Goal: Task Accomplishment & Management: Use online tool/utility

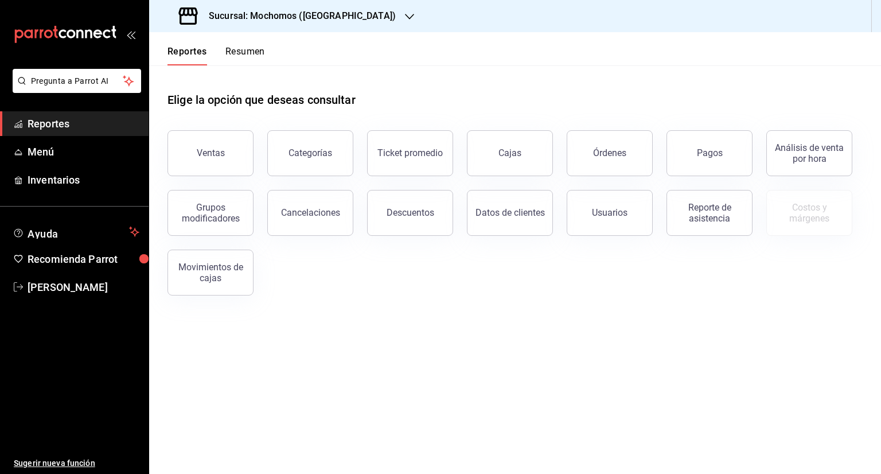
click at [351, 9] on div "Sucursal: Mochomos ([GEOGRAPHIC_DATA])" at bounding box center [288, 16] width 260 height 32
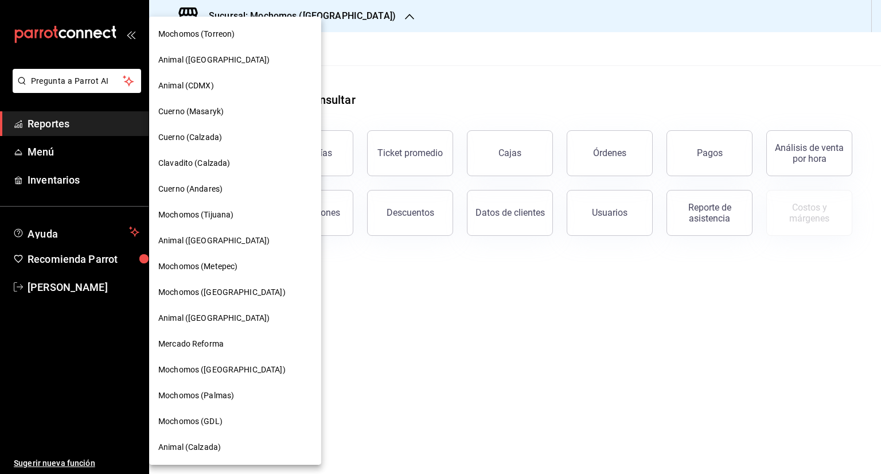
click at [213, 131] on span "Cuerno (Calzada)" at bounding box center [190, 137] width 64 height 12
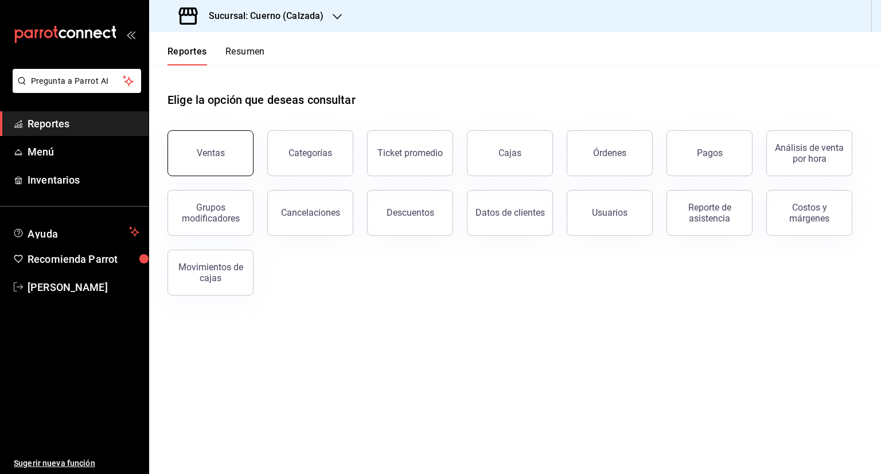
click at [216, 168] on button "Ventas" at bounding box center [211, 153] width 86 height 46
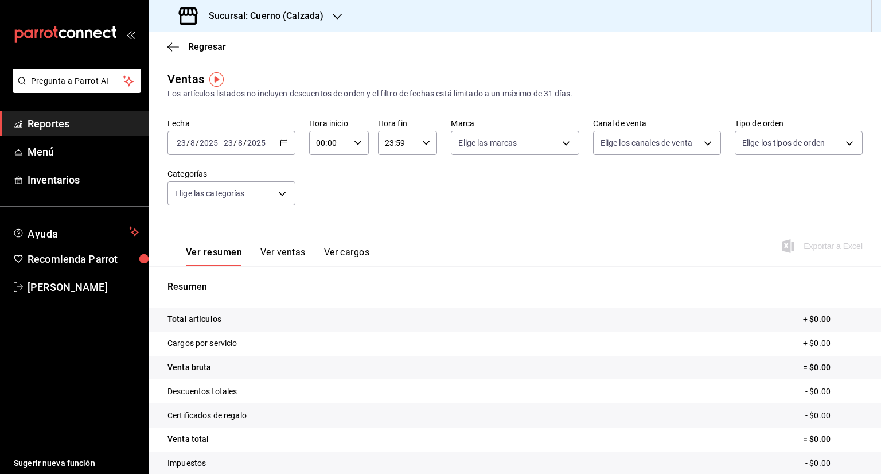
click at [282, 143] on icon "button" at bounding box center [284, 143] width 8 height 8
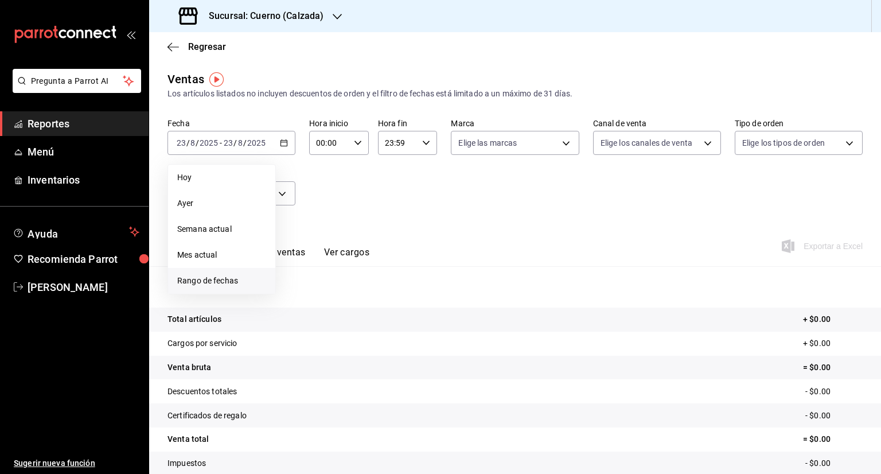
click at [225, 280] on span "Rango de fechas" at bounding box center [221, 281] width 89 height 12
click at [301, 293] on abbr "18" at bounding box center [299, 295] width 7 height 8
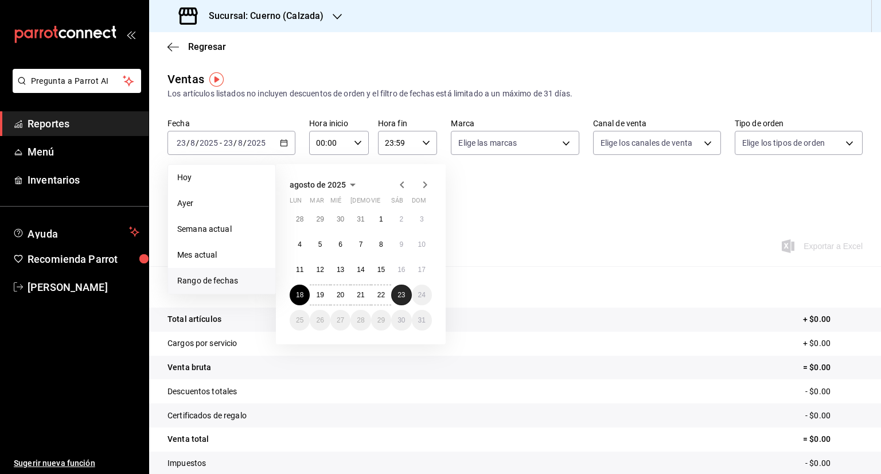
click at [396, 294] on button "23" at bounding box center [401, 295] width 20 height 21
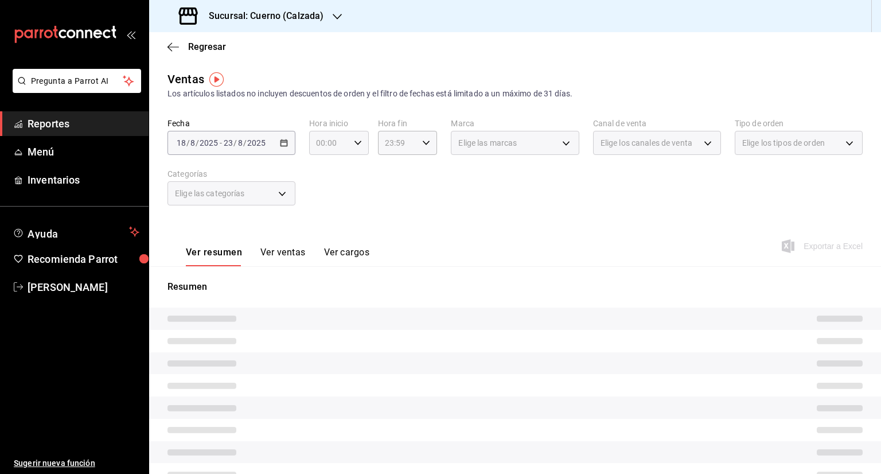
click at [356, 145] on icon "button" at bounding box center [358, 143] width 8 height 8
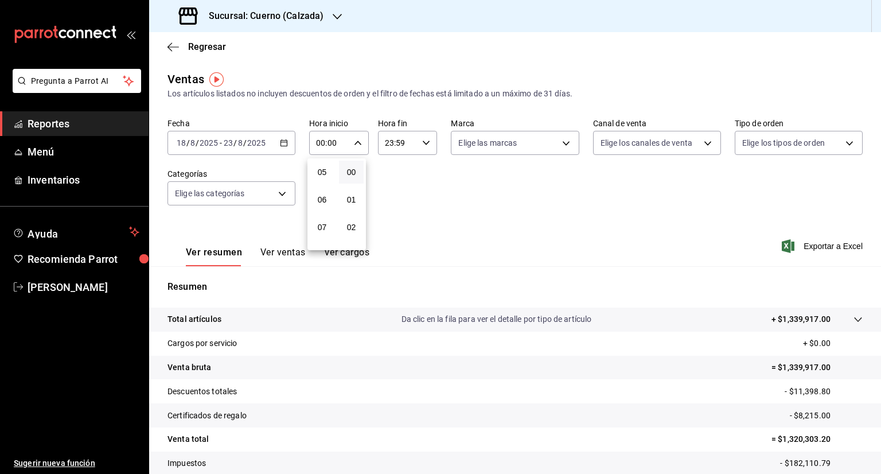
scroll to position [140, 0]
click at [326, 169] on span "05" at bounding box center [322, 169] width 11 height 9
type input "05:00"
click at [348, 170] on span "00" at bounding box center [351, 172] width 11 height 9
click at [427, 142] on div at bounding box center [440, 237] width 881 height 474
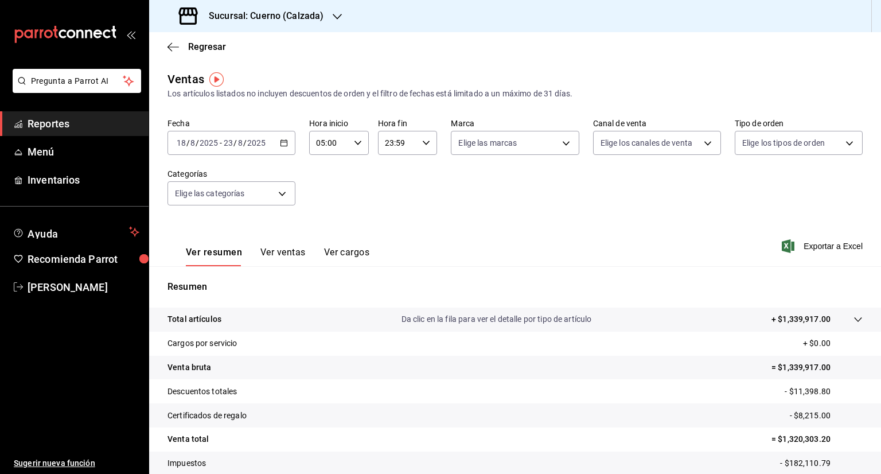
click at [422, 143] on icon "button" at bounding box center [426, 143] width 8 height 8
click at [391, 168] on span "05" at bounding box center [389, 167] width 11 height 9
click at [418, 168] on span "00" at bounding box center [419, 172] width 11 height 9
type input "05:00"
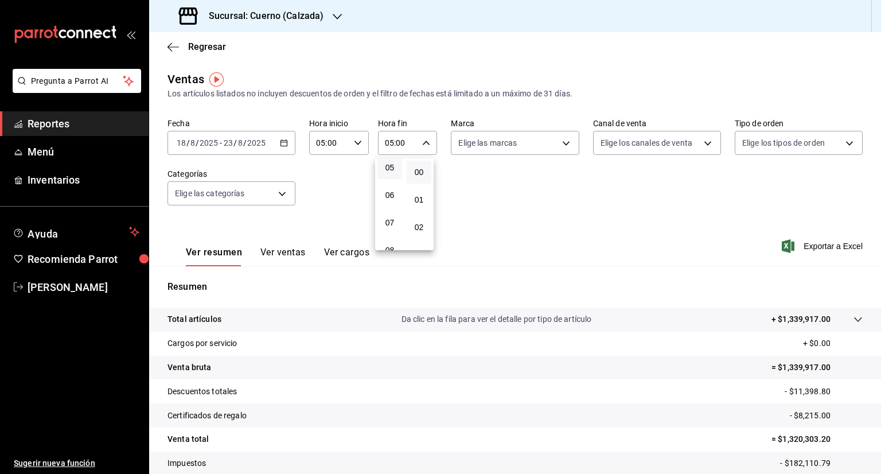
click at [448, 143] on div at bounding box center [440, 237] width 881 height 474
click at [448, 143] on body "Pregunta a Parrot AI Reportes Menú Inventarios Ayuda Recomienda Parrot [PERSON_…" at bounding box center [440, 237] width 881 height 474
click at [448, 184] on input "checkbox" at bounding box center [460, 187] width 10 height 10
checkbox input "true"
type input "b7ae777b-2dfc-42e0-9650-6cefdf37a424,c000f1c0-fb9f-4016-8e6a-f0d1e83e893d"
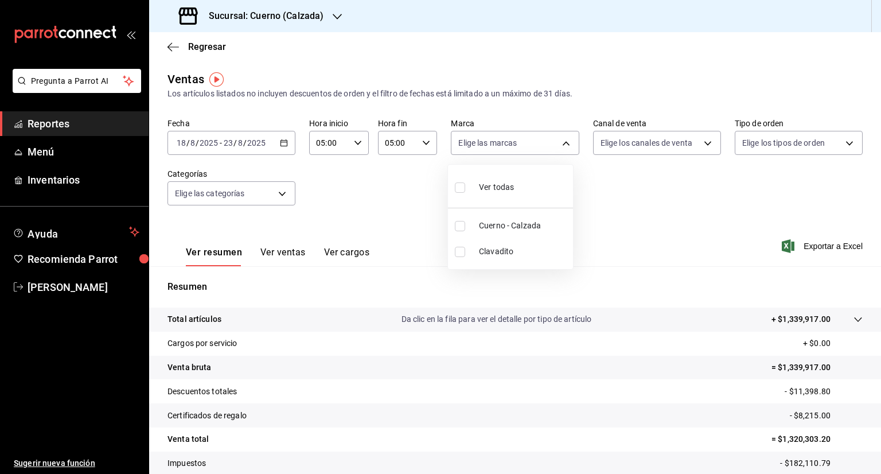
checkbox input "true"
click at [448, 143] on div at bounding box center [440, 237] width 881 height 474
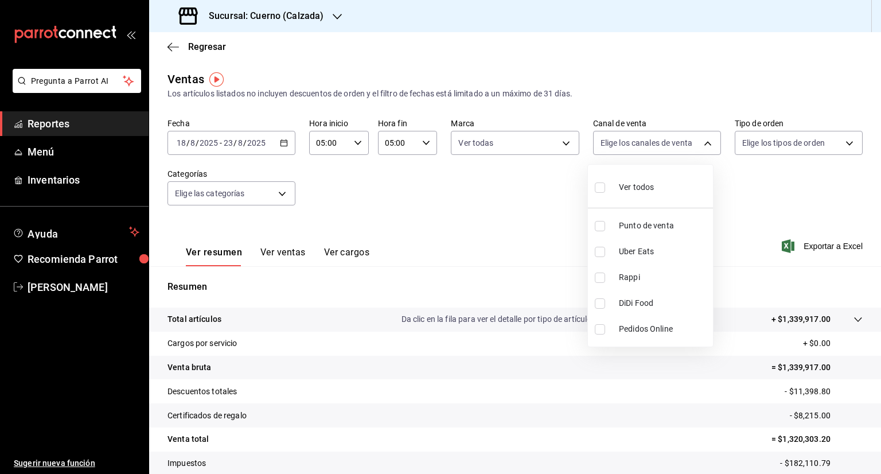
click at [448, 143] on body "Pregunta a Parrot AI Reportes Menú Inventarios Ayuda Recomienda Parrot [PERSON_…" at bounding box center [440, 237] width 881 height 474
click at [448, 186] on input "checkbox" at bounding box center [600, 187] width 10 height 10
checkbox input "true"
type input "PARROT,UBER_EATS,RAPPI,DIDI_FOOD,ONLINE"
checkbox input "true"
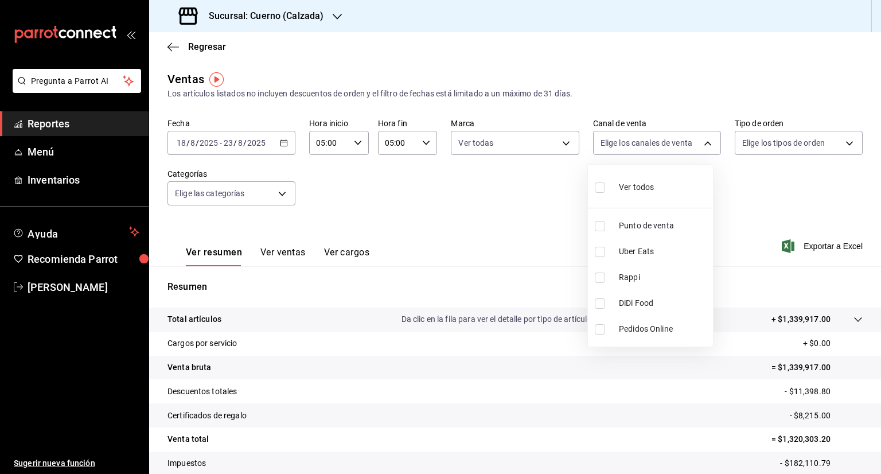
checkbox input "true"
click at [448, 142] on div at bounding box center [440, 237] width 881 height 474
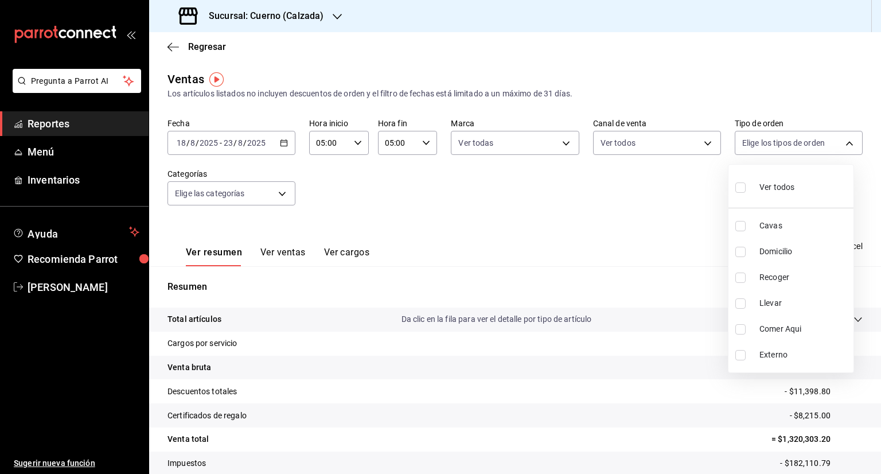
click at [448, 142] on body "Pregunta a Parrot AI Reportes Menú Inventarios Ayuda Recomienda Parrot [PERSON_…" at bounding box center [440, 237] width 881 height 474
click at [448, 188] on input "checkbox" at bounding box center [740, 187] width 10 height 10
checkbox input "true"
type input "45550569-3ed2-40ec-865f-a78a43aad0fb,ed9744db-0daf-4564-a5b3-b3442505d928,23f9e…"
checkbox input "true"
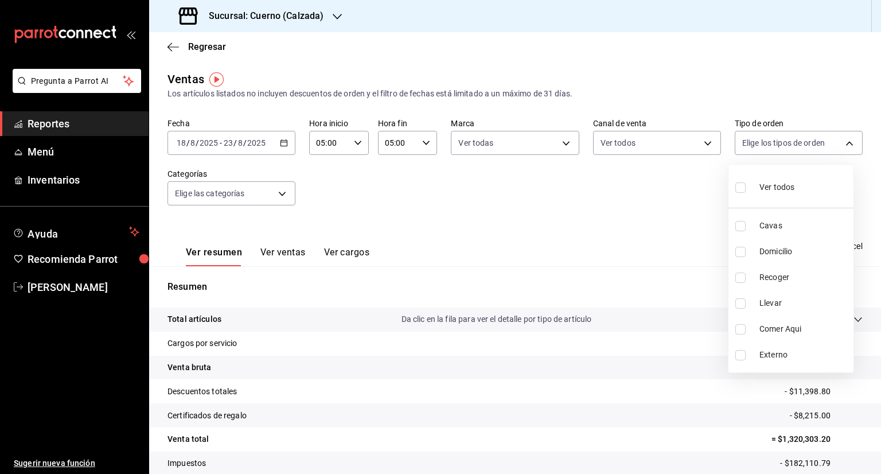
checkbox input "true"
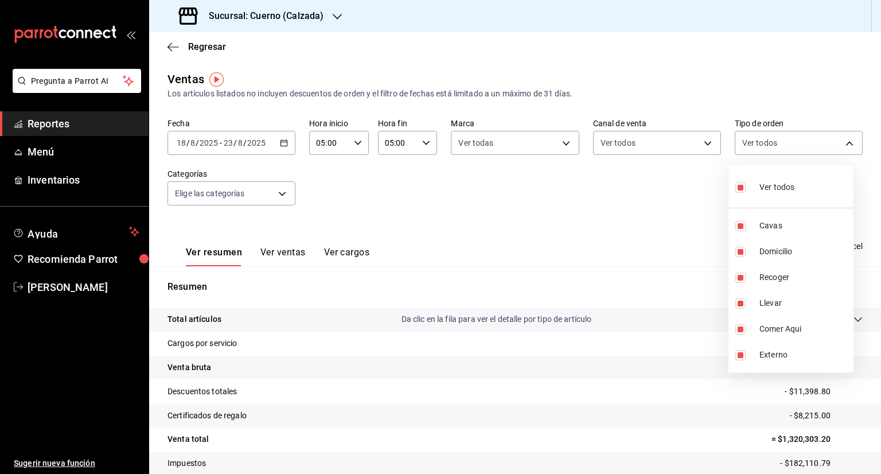
click at [281, 193] on div at bounding box center [440, 237] width 881 height 474
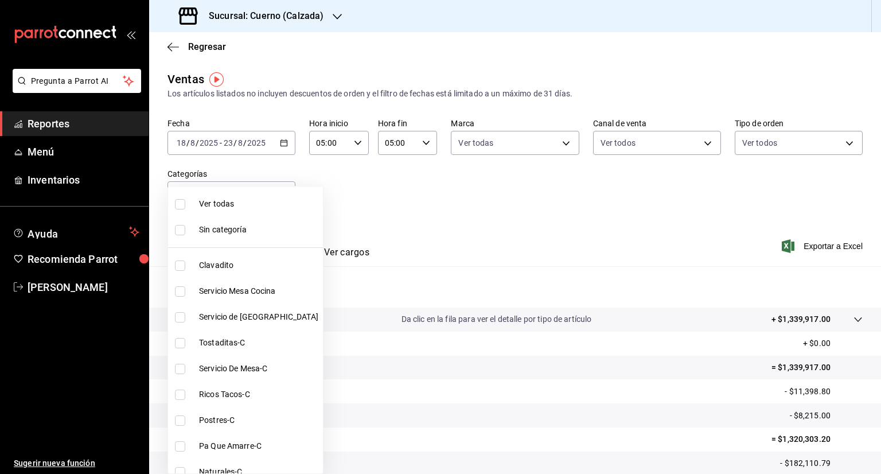
click at [281, 193] on body "Pregunta a Parrot AI Reportes Menú Inventarios Ayuda Recomienda Parrot [PERSON_…" at bounding box center [440, 237] width 881 height 474
click at [176, 201] on input "checkbox" at bounding box center [180, 204] width 10 height 10
checkbox input "true"
type input "560d4c35-d9fc-4089-91ff-402d238ea400,302845cf-2d1c-4fb1-9d9e-8d4a14396fbe,26243…"
checkbox input "true"
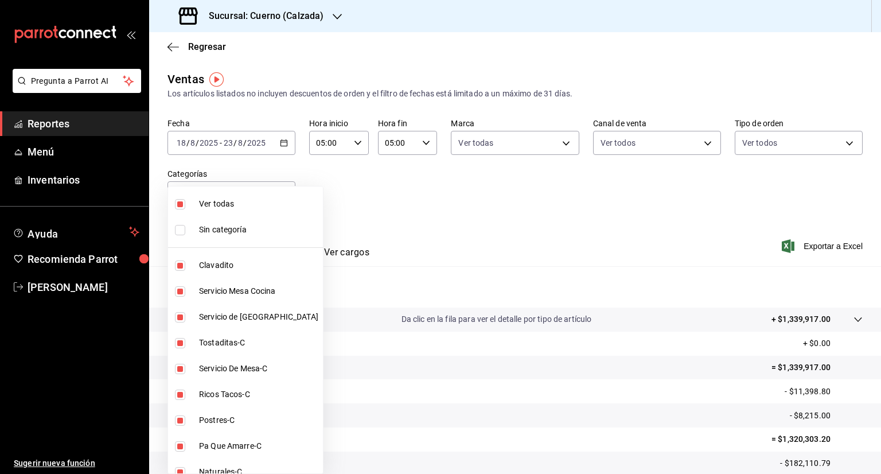
checkbox input "true"
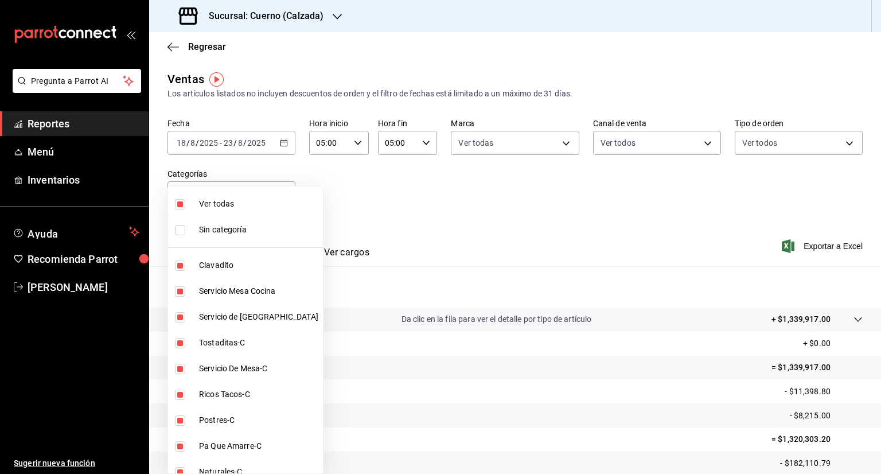
checkbox input "true"
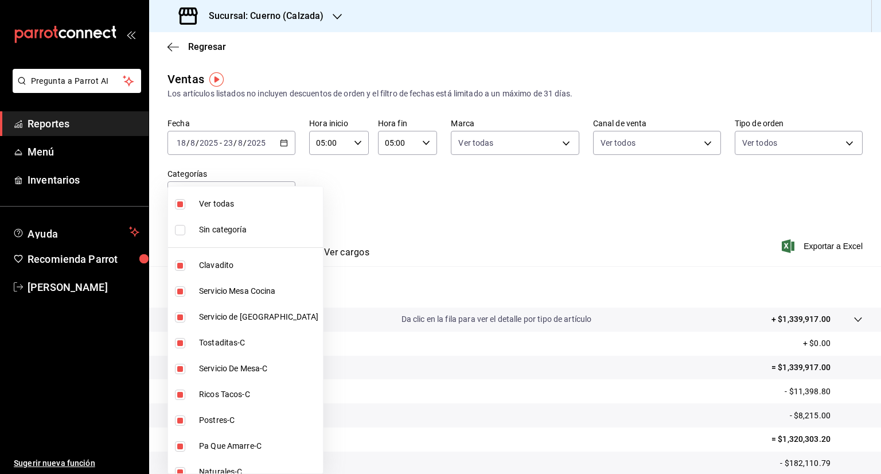
checkbox input "true"
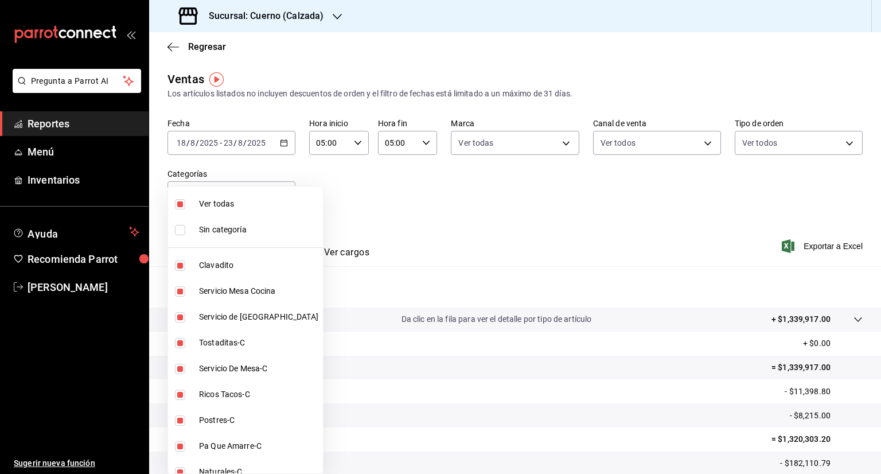
checkbox input "true"
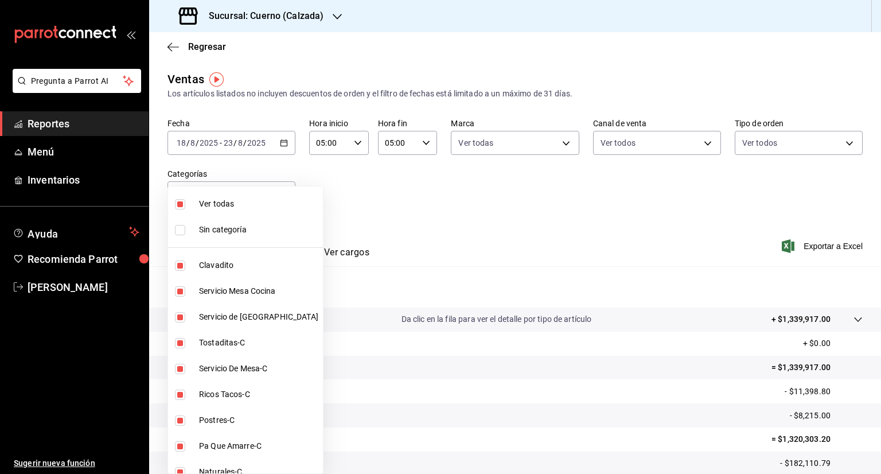
checkbox input "true"
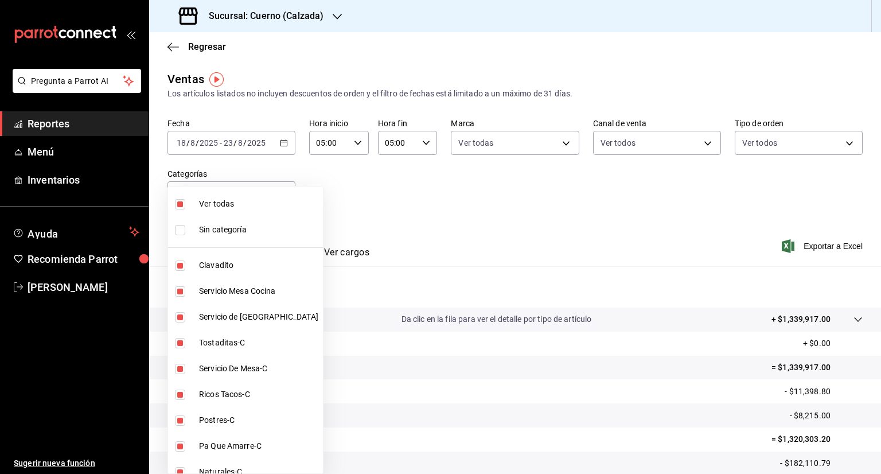
checkbox input "true"
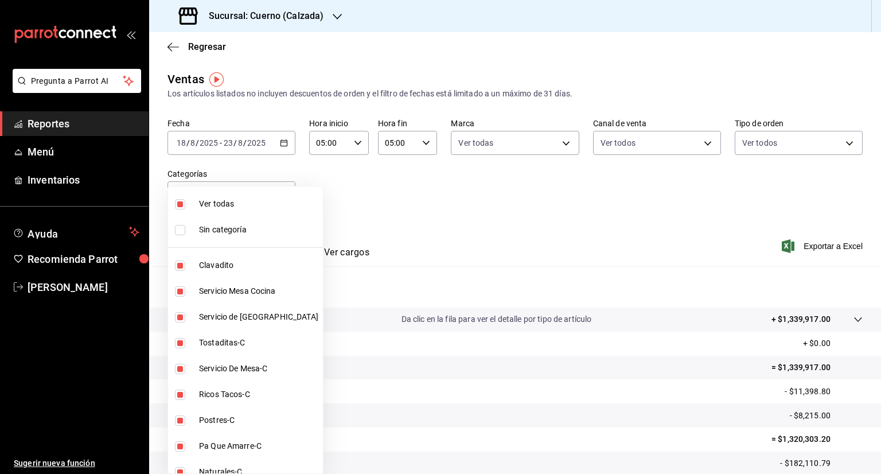
checkbox input "true"
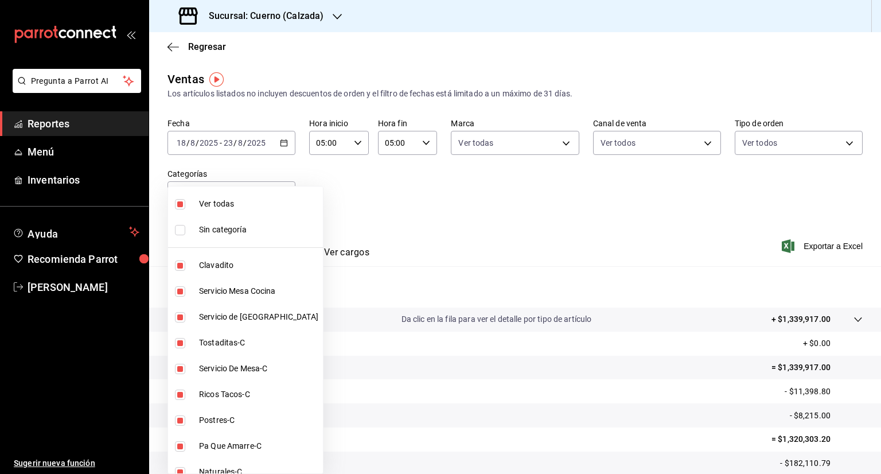
checkbox input "true"
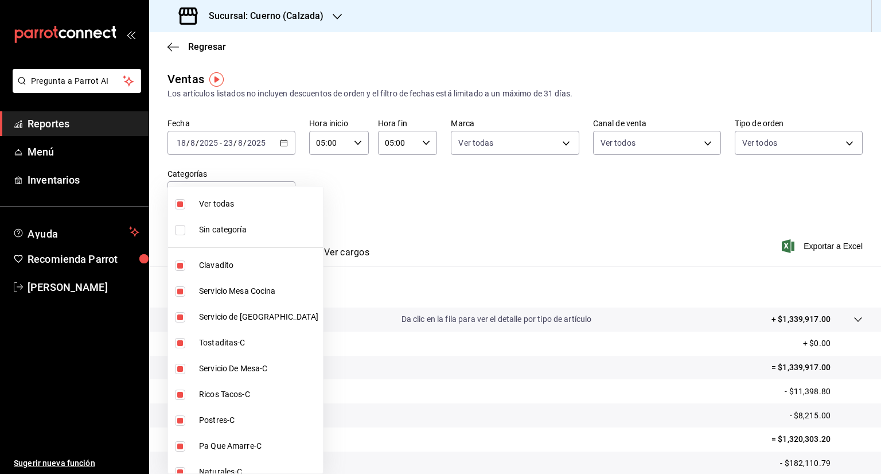
checkbox input "true"
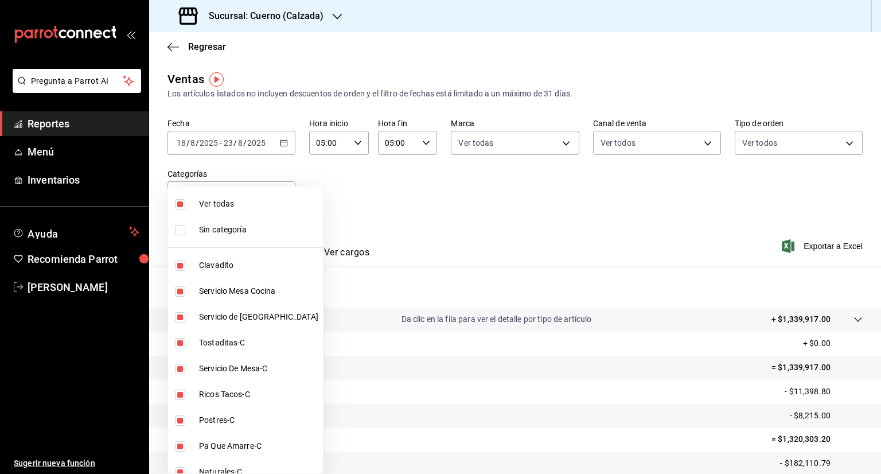
checkbox input "true"
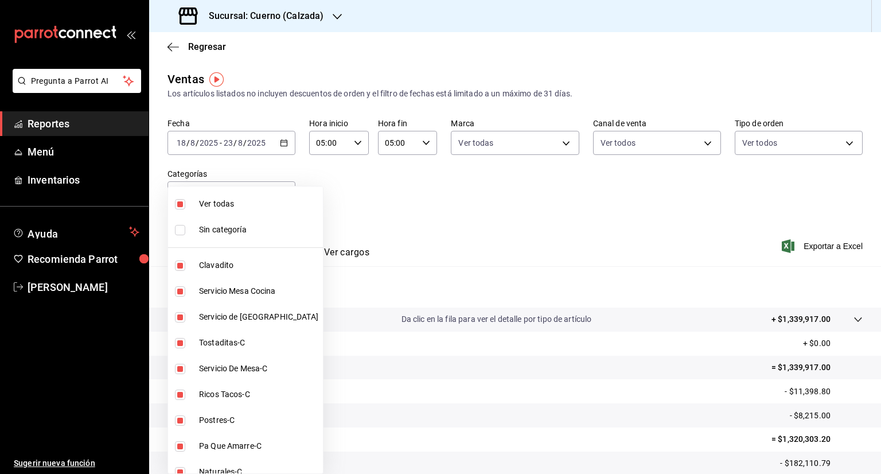
checkbox input "true"
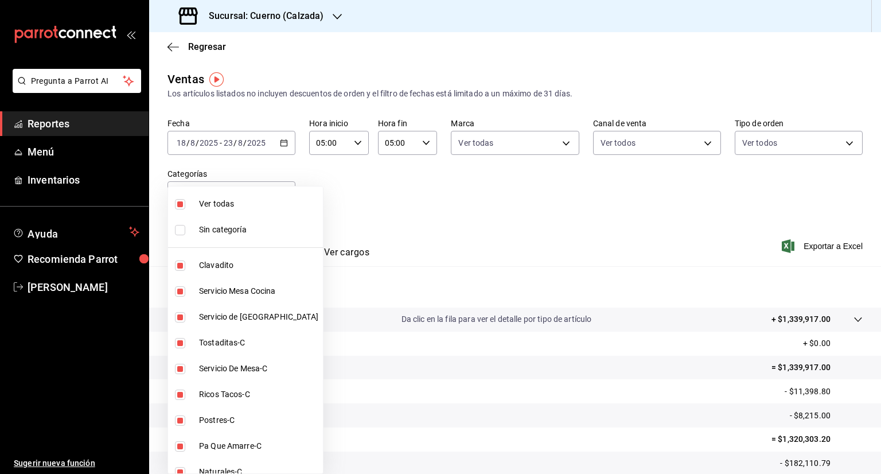
checkbox input "true"
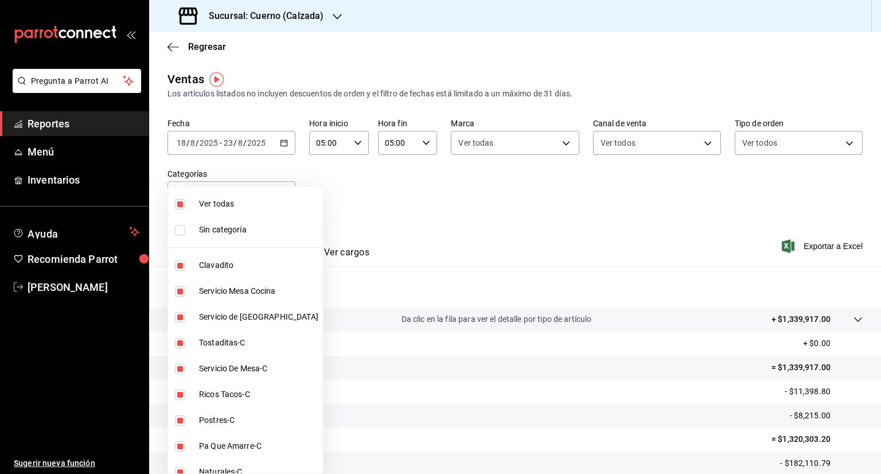
checkbox input "true"
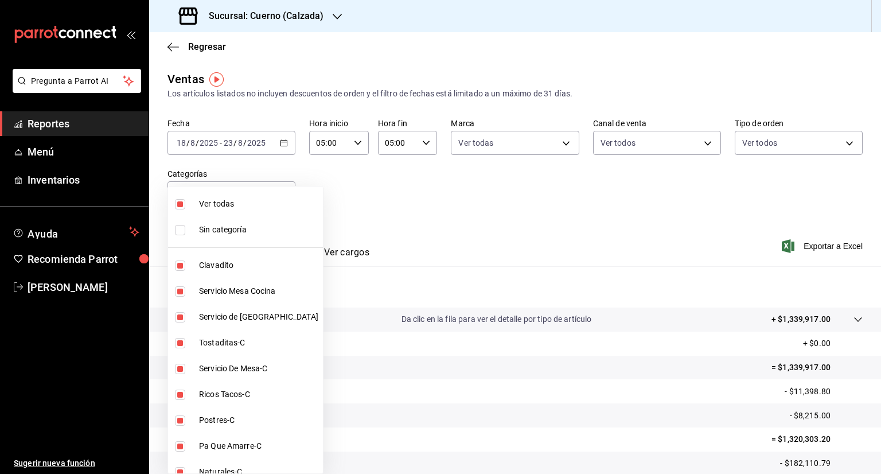
checkbox input "true"
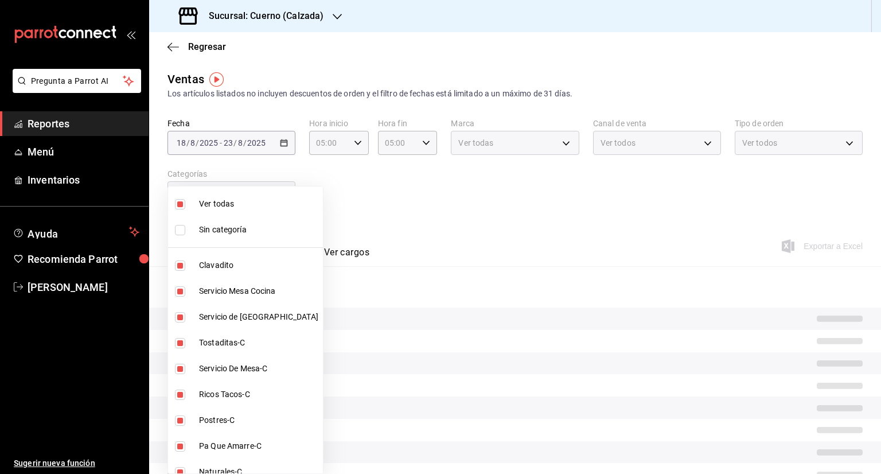
click at [448, 207] on div at bounding box center [440, 237] width 881 height 474
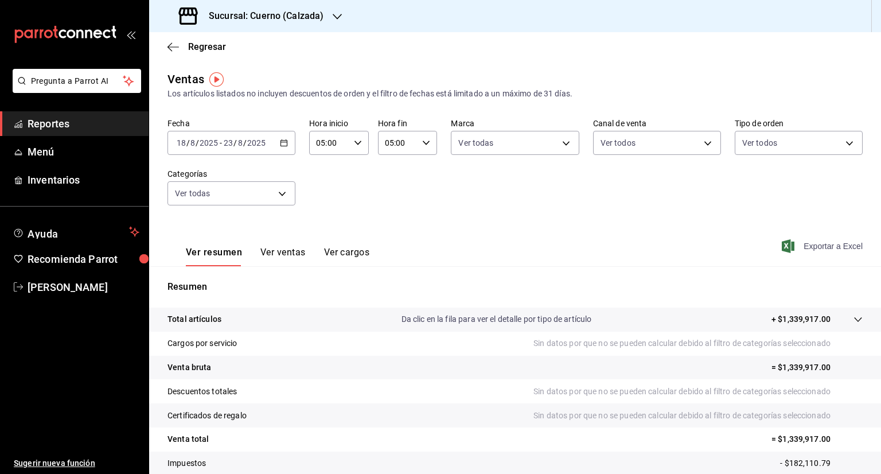
click at [448, 247] on icon "button" at bounding box center [788, 246] width 13 height 14
click at [278, 20] on h3 "Sucursal: Cuerno (Calzada)" at bounding box center [262, 16] width 124 height 14
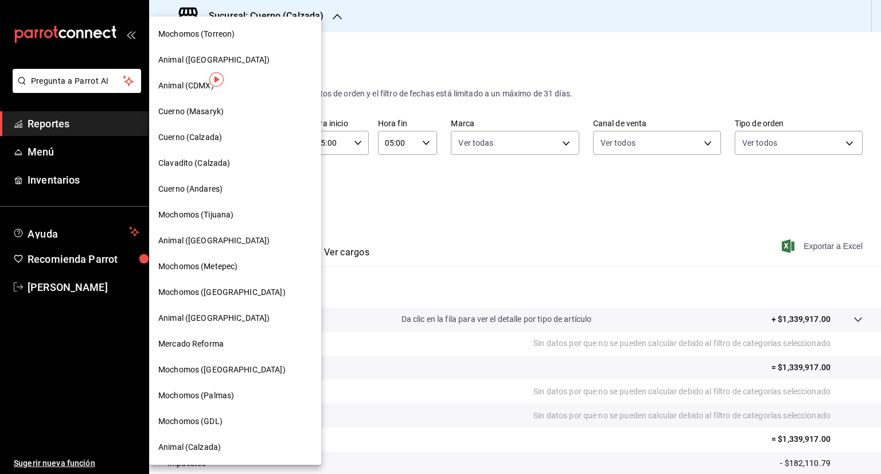
click at [196, 159] on span "Clavadito (Calzada)" at bounding box center [194, 163] width 72 height 12
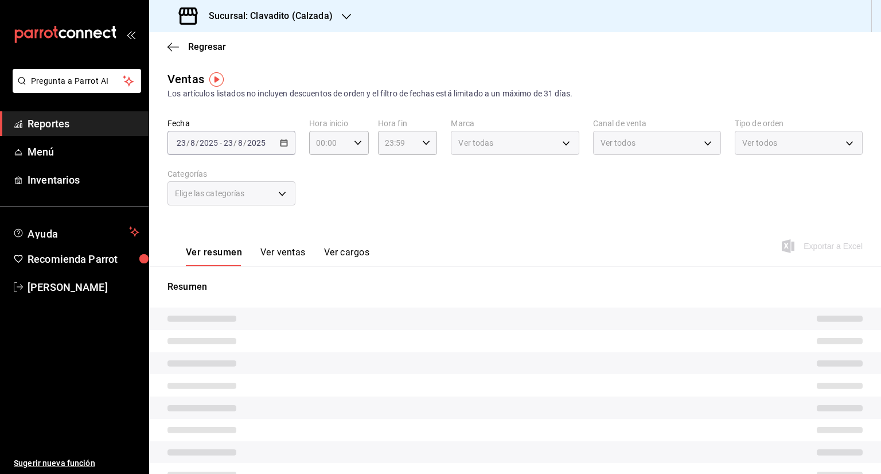
type input "05:00"
type input "PARROT,UBER_EATS,RAPPI,DIDI_FOOD,ONLINE"
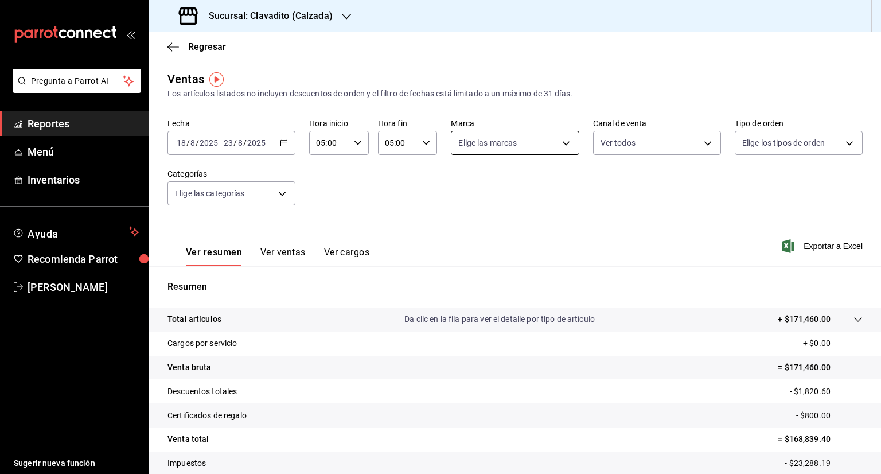
click at [448, 147] on div "Elige las marcas" at bounding box center [515, 143] width 128 height 24
click at [448, 143] on body "Pregunta a Parrot AI Reportes Menú Inventarios Ayuda Recomienda Parrot [PERSON_…" at bounding box center [440, 237] width 881 height 474
click at [448, 186] on input "checkbox" at bounding box center [460, 187] width 10 height 10
checkbox input "true"
type input "7c6329b2-7c80-4d0a-92e1-359a60270725"
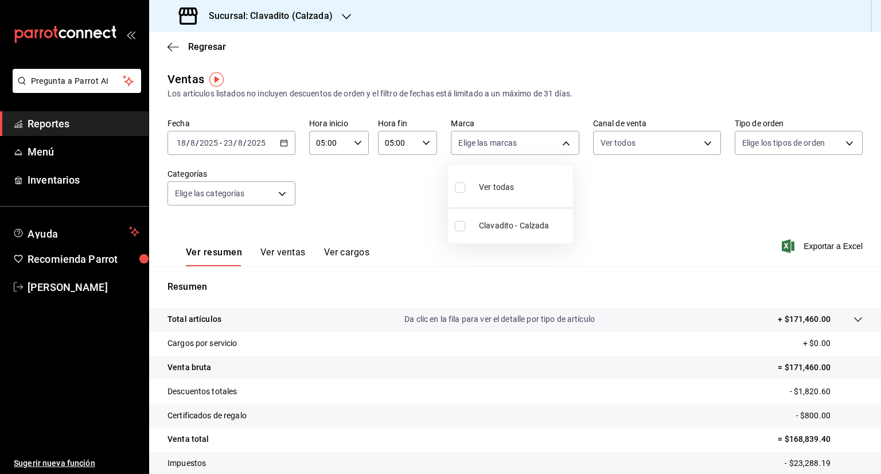
checkbox input "true"
click at [448, 143] on div at bounding box center [440, 237] width 881 height 474
click at [448, 143] on body "Pregunta a Parrot AI Reportes Menú Inventarios Ayuda Recomienda Parrot [PERSON_…" at bounding box center [440, 237] width 881 height 474
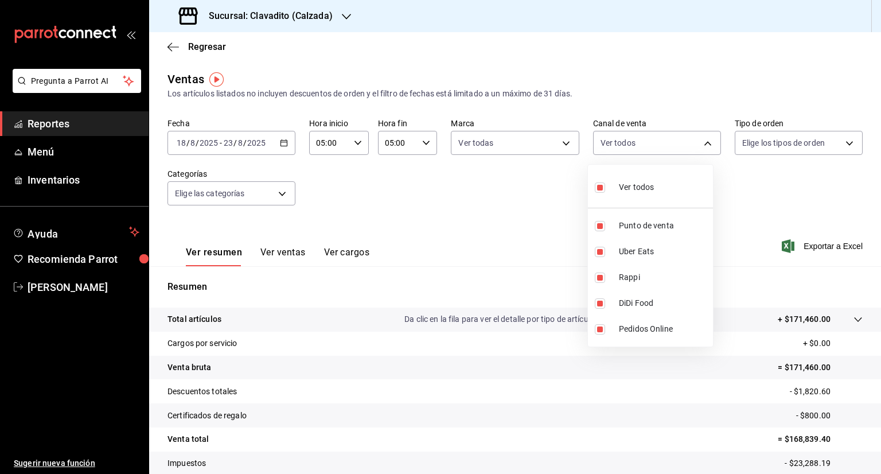
click at [448, 143] on div at bounding box center [440, 237] width 881 height 474
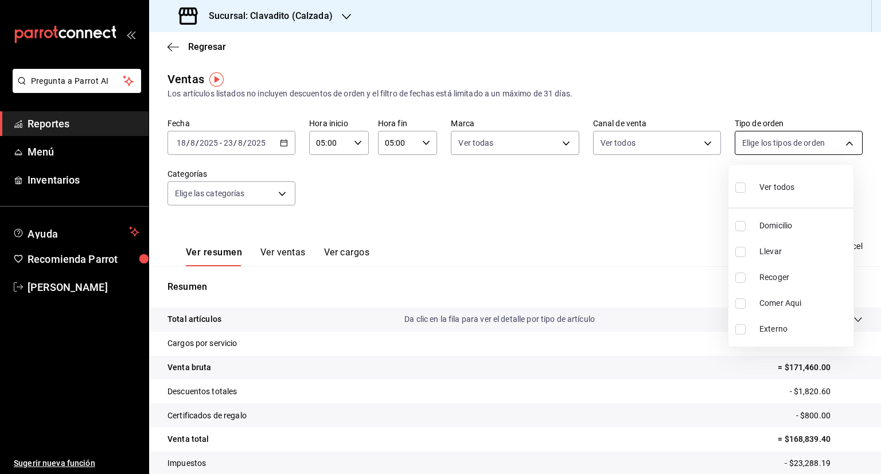
click at [448, 142] on body "Pregunta a Parrot AI Reportes Menú Inventarios Ayuda Recomienda Parrot [PERSON_…" at bounding box center [440, 237] width 881 height 474
click at [448, 186] on input "checkbox" at bounding box center [740, 187] width 10 height 10
checkbox input "true"
type input "20a2434e-5507-4b1d-99f8-d1d700608abd,c8008fd8-0959-4104-94f5-898138fc7a10,5c160…"
checkbox input "true"
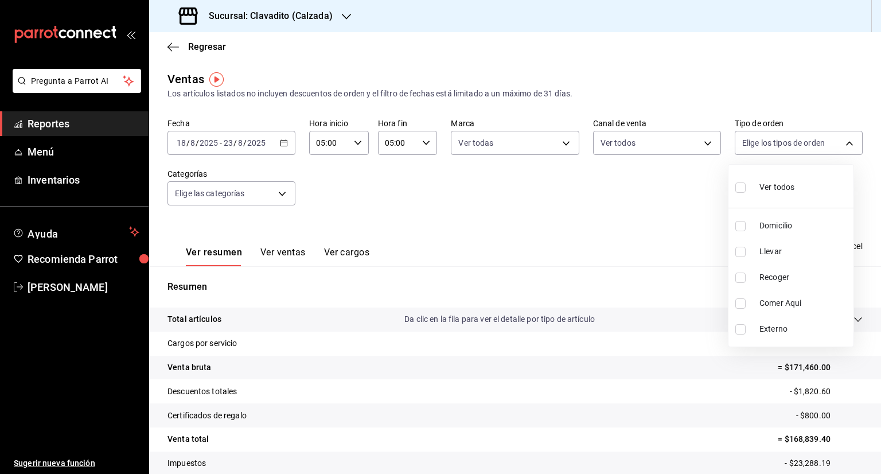
checkbox input "true"
click at [279, 192] on div at bounding box center [440, 237] width 881 height 474
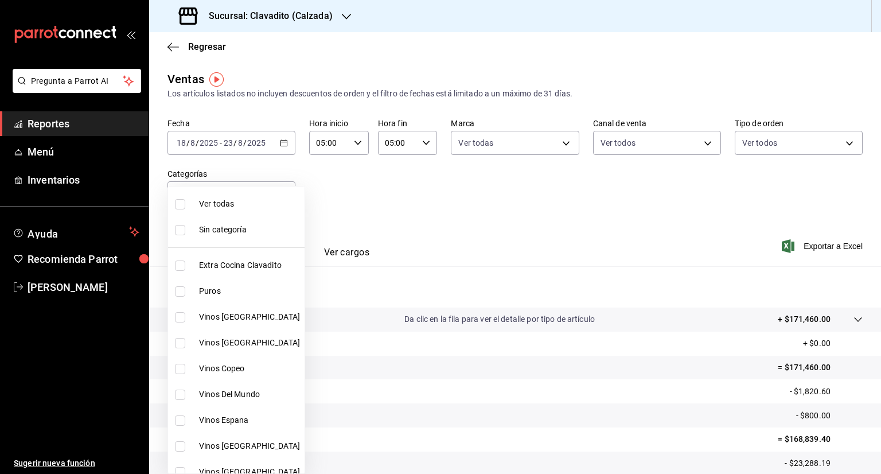
click at [279, 192] on body "Pregunta a Parrot AI Reportes Menú Inventarios Ayuda Recomienda Parrot [PERSON_…" at bounding box center [440, 237] width 881 height 474
click at [180, 208] on input "checkbox" at bounding box center [180, 204] width 10 height 10
checkbox input "true"
type input "baf57ed1-919f-4c82-8763-5f61bb5ecf6c,a733550a-1833-4f39-b337-4b288d8ef239,37b97…"
checkbox input "true"
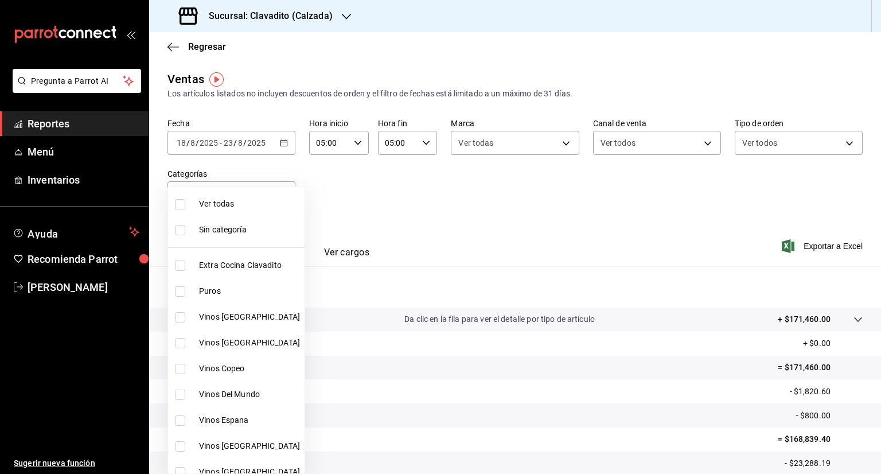
checkbox input "true"
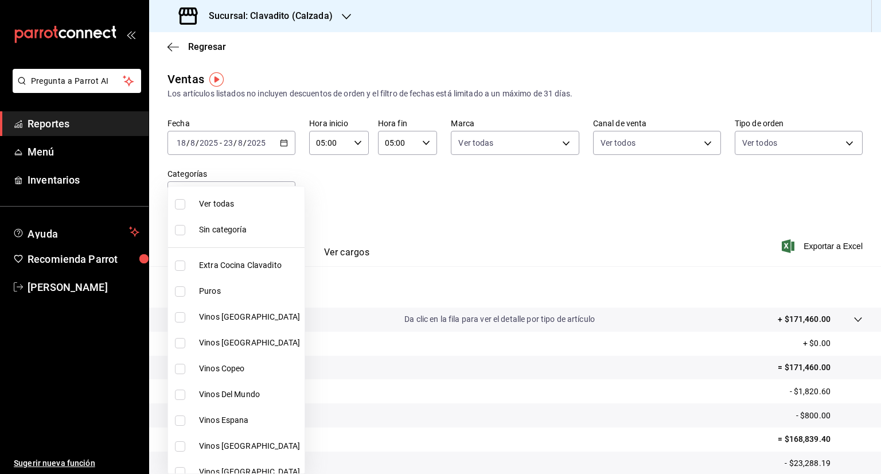
checkbox input "true"
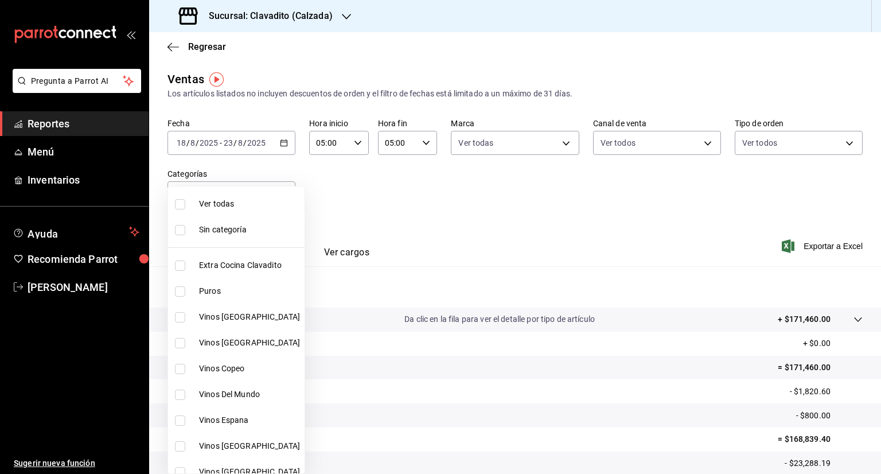
checkbox input "true"
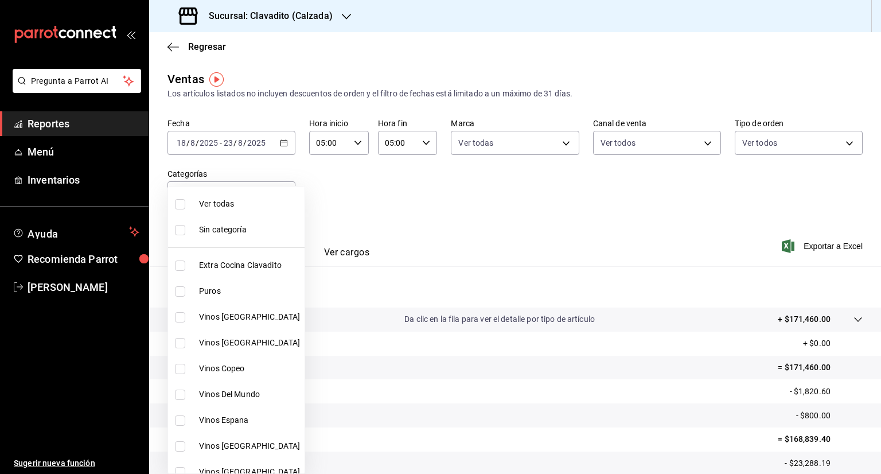
checkbox input "true"
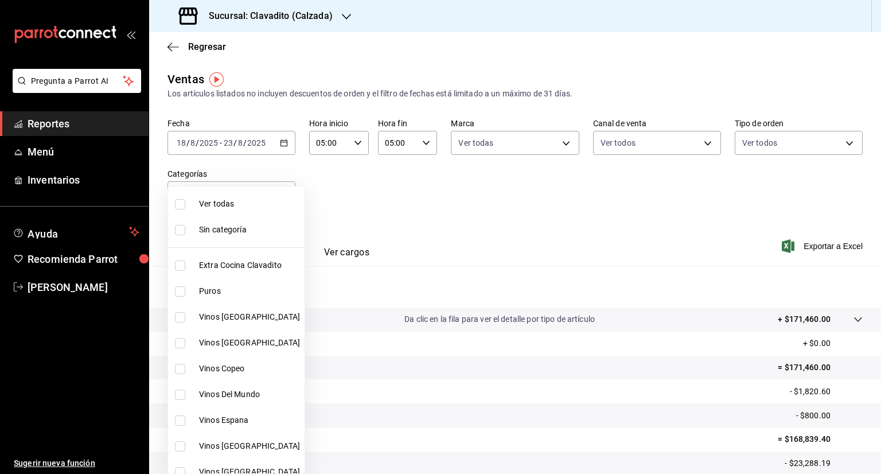
checkbox input "true"
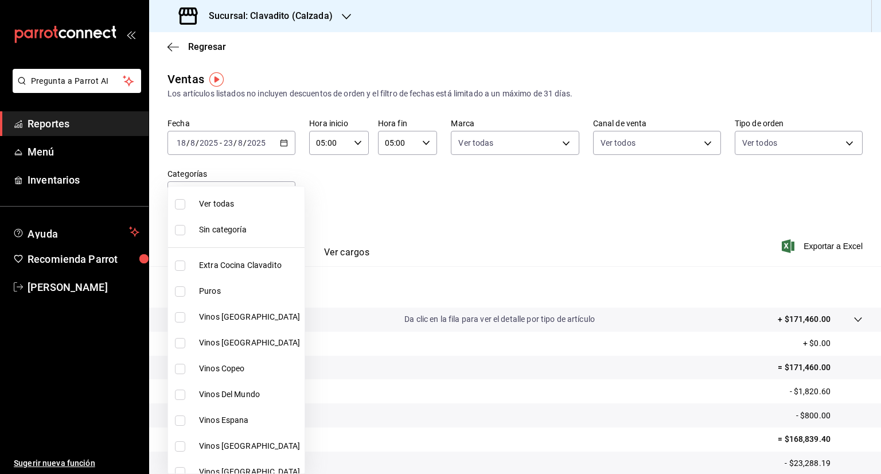
checkbox input "true"
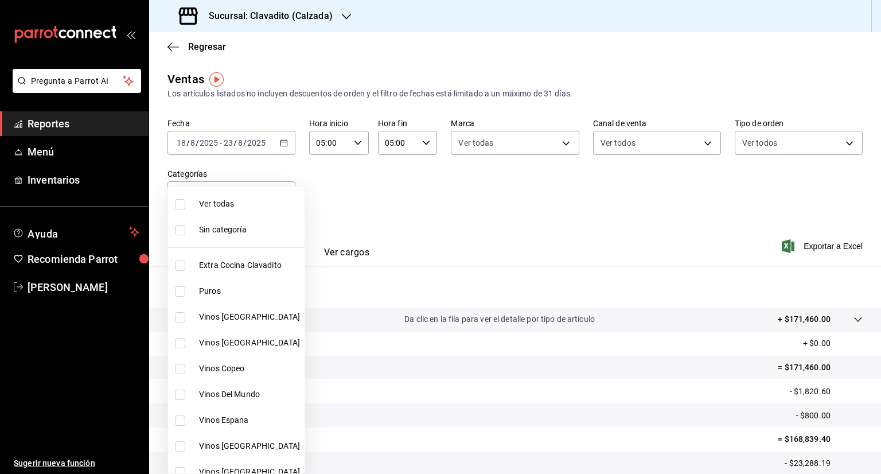
checkbox input "true"
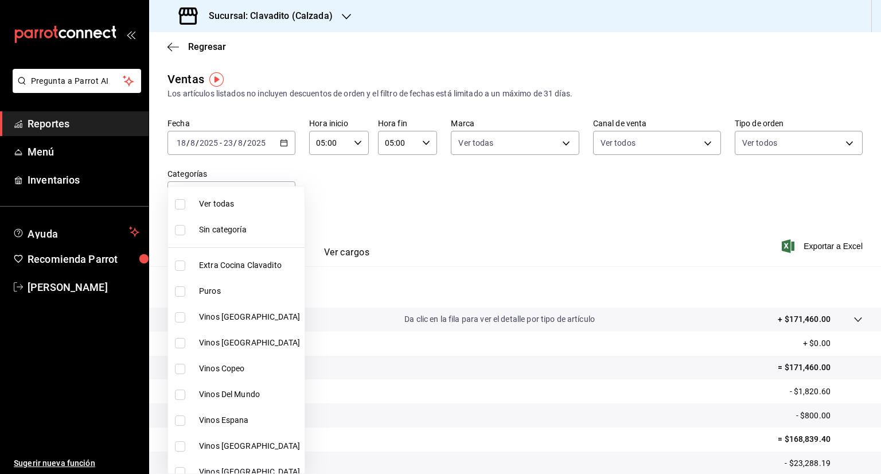
checkbox input "true"
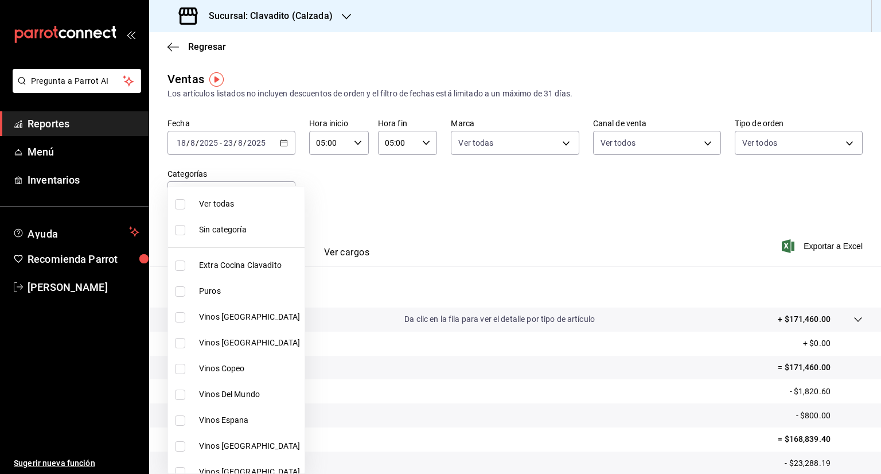
checkbox input "true"
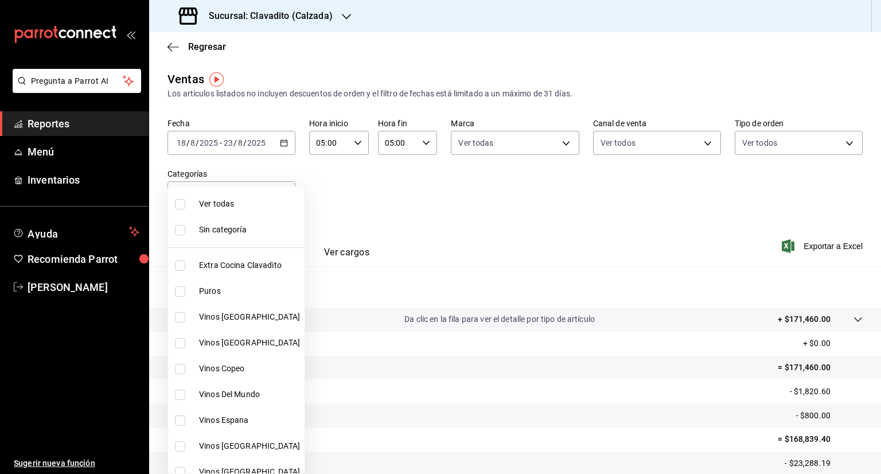
checkbox input "true"
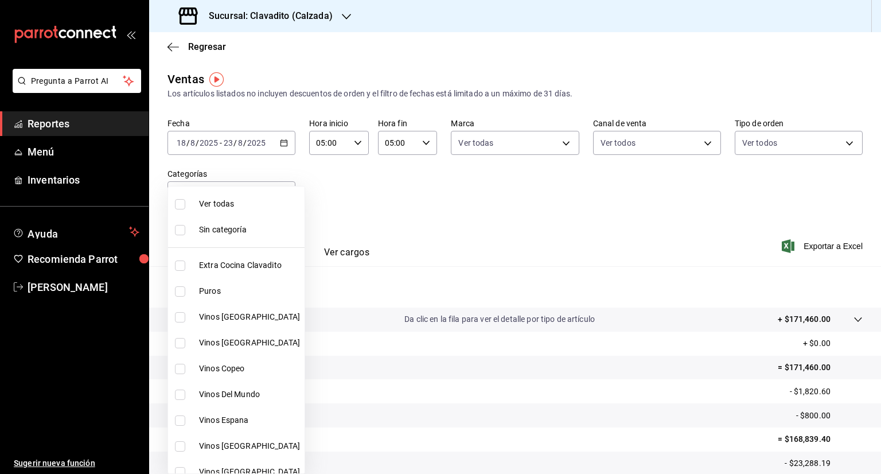
checkbox input "true"
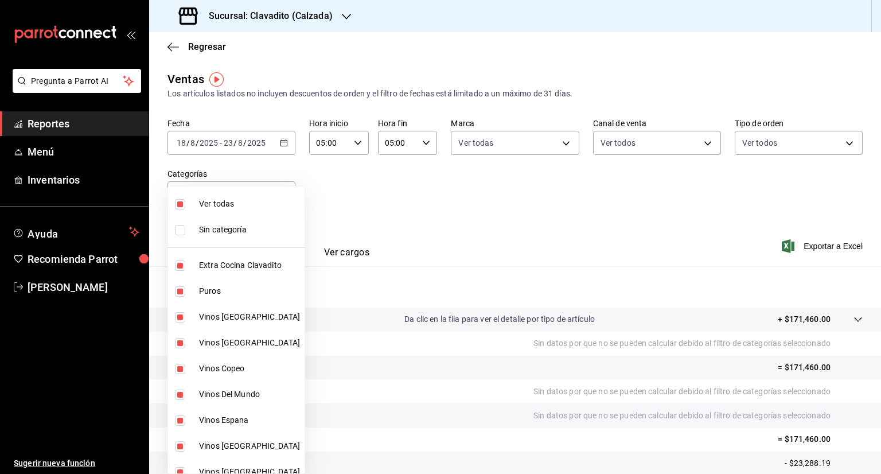
click at [448, 250] on div at bounding box center [440, 237] width 881 height 474
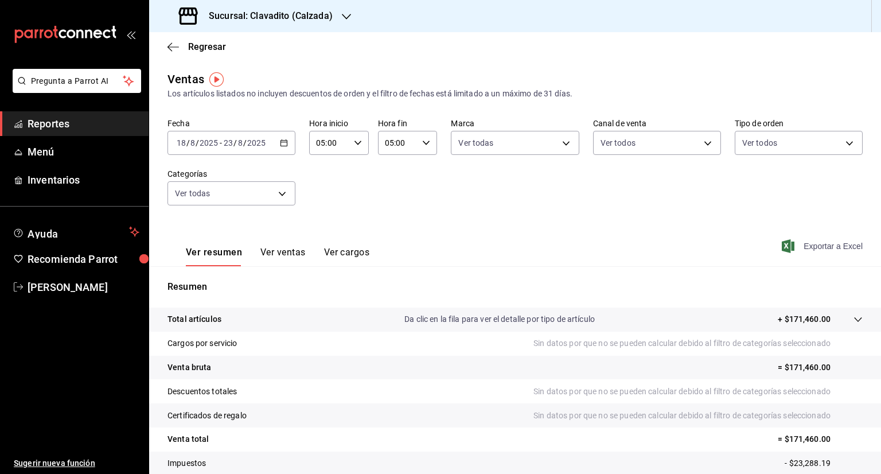
click at [448, 245] on span "Exportar a Excel" at bounding box center [823, 246] width 79 height 14
